Goal: Information Seeking & Learning: Learn about a topic

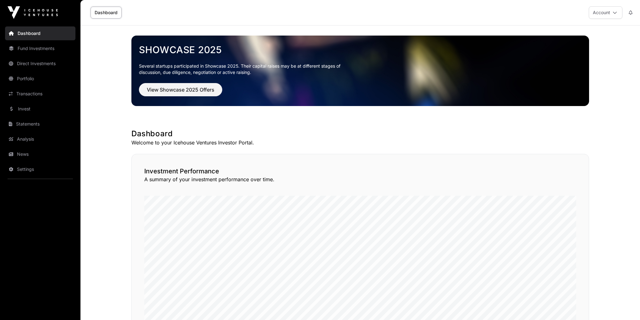
click at [20, 156] on link "News" at bounding box center [40, 154] width 70 height 14
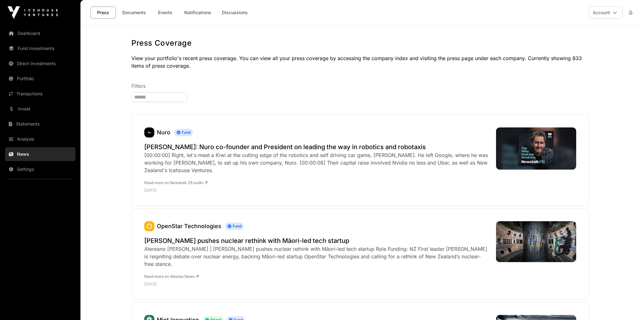
click at [172, 13] on link "Events" at bounding box center [164, 13] width 25 height 12
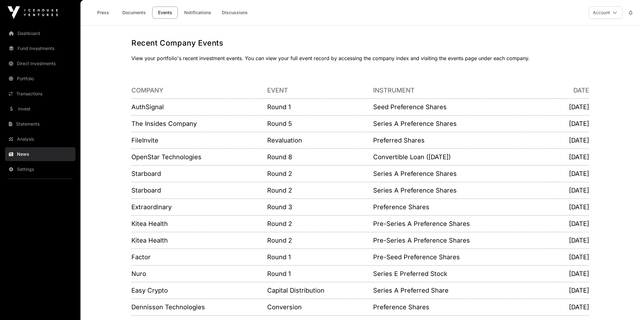
click at [38, 33] on link "Dashboard" at bounding box center [40, 33] width 70 height 14
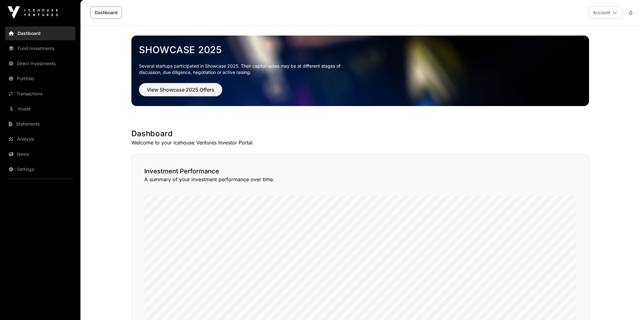
click at [43, 155] on link "News" at bounding box center [40, 154] width 70 height 14
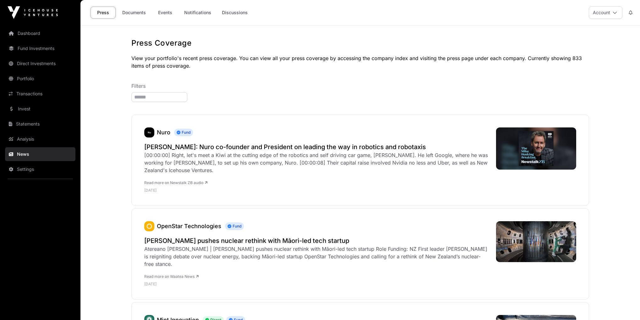
click at [160, 14] on link "Events" at bounding box center [164, 13] width 25 height 12
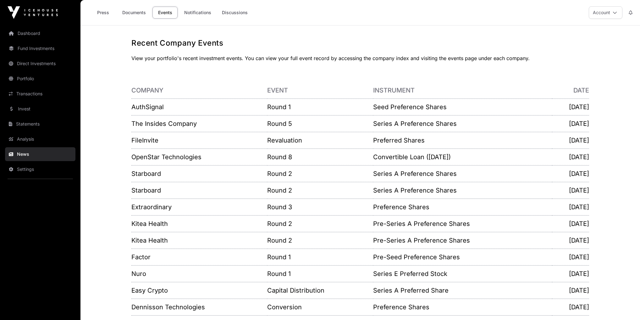
click at [153, 106] on link "AuthSignal" at bounding box center [147, 107] width 32 height 8
click at [156, 109] on link "AuthSignal" at bounding box center [147, 107] width 32 height 8
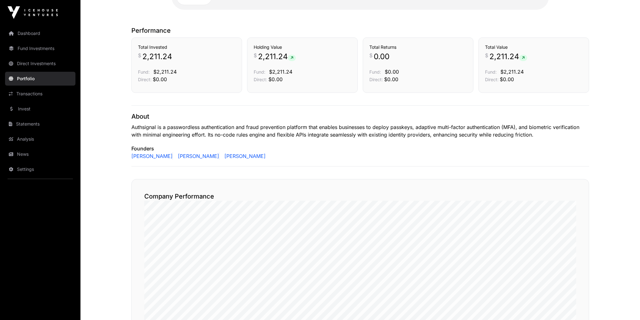
scroll to position [73, 0]
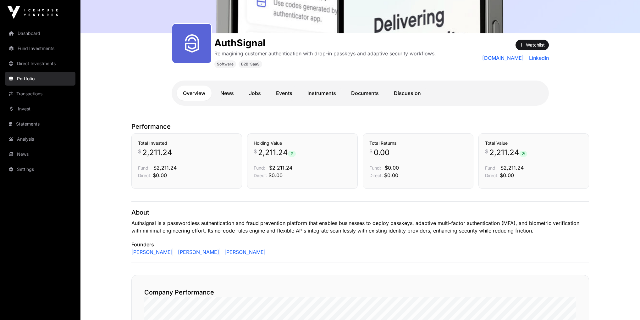
click at [229, 95] on link "News" at bounding box center [227, 92] width 26 height 15
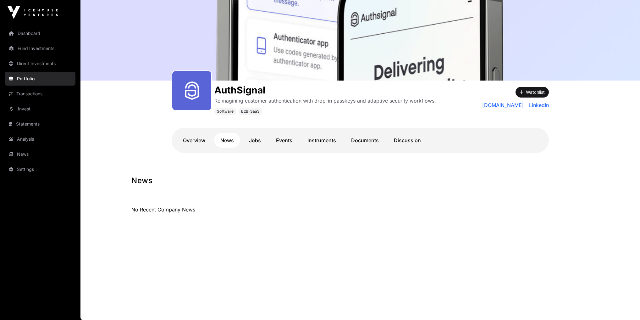
scroll to position [25, 0]
click at [255, 94] on h1 "AuthSignal" at bounding box center [325, 90] width 222 height 11
click at [253, 139] on link "Jobs" at bounding box center [255, 140] width 25 height 15
click at [282, 139] on link "Events" at bounding box center [284, 140] width 29 height 15
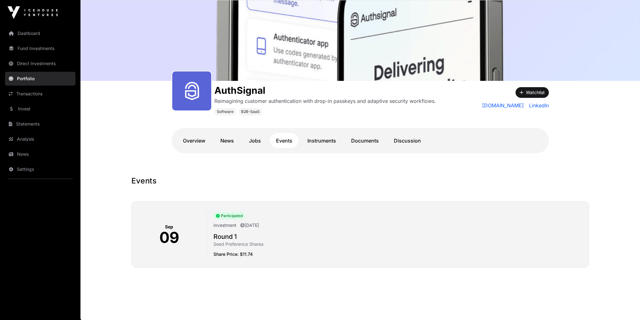
click at [324, 138] on link "Instruments" at bounding box center [321, 140] width 41 height 15
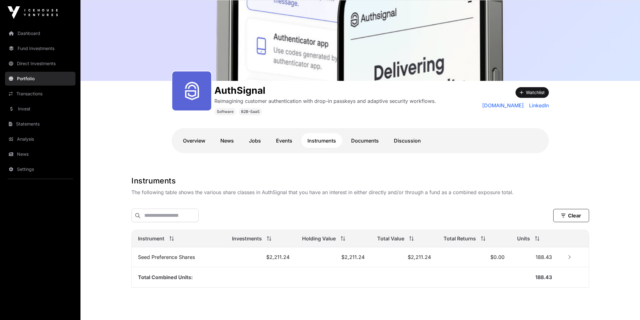
click at [371, 139] on link "Documents" at bounding box center [365, 140] width 40 height 15
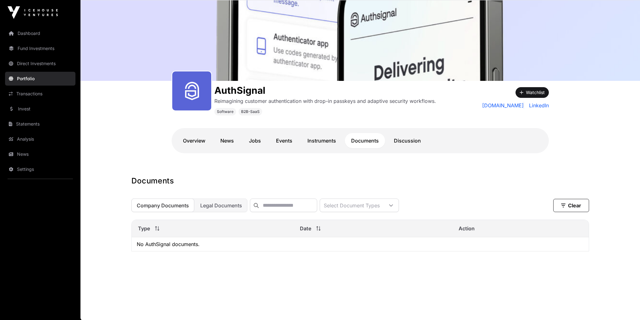
click at [404, 146] on link "Discussion" at bounding box center [407, 140] width 40 height 15
